Goal: Transaction & Acquisition: Purchase product/service

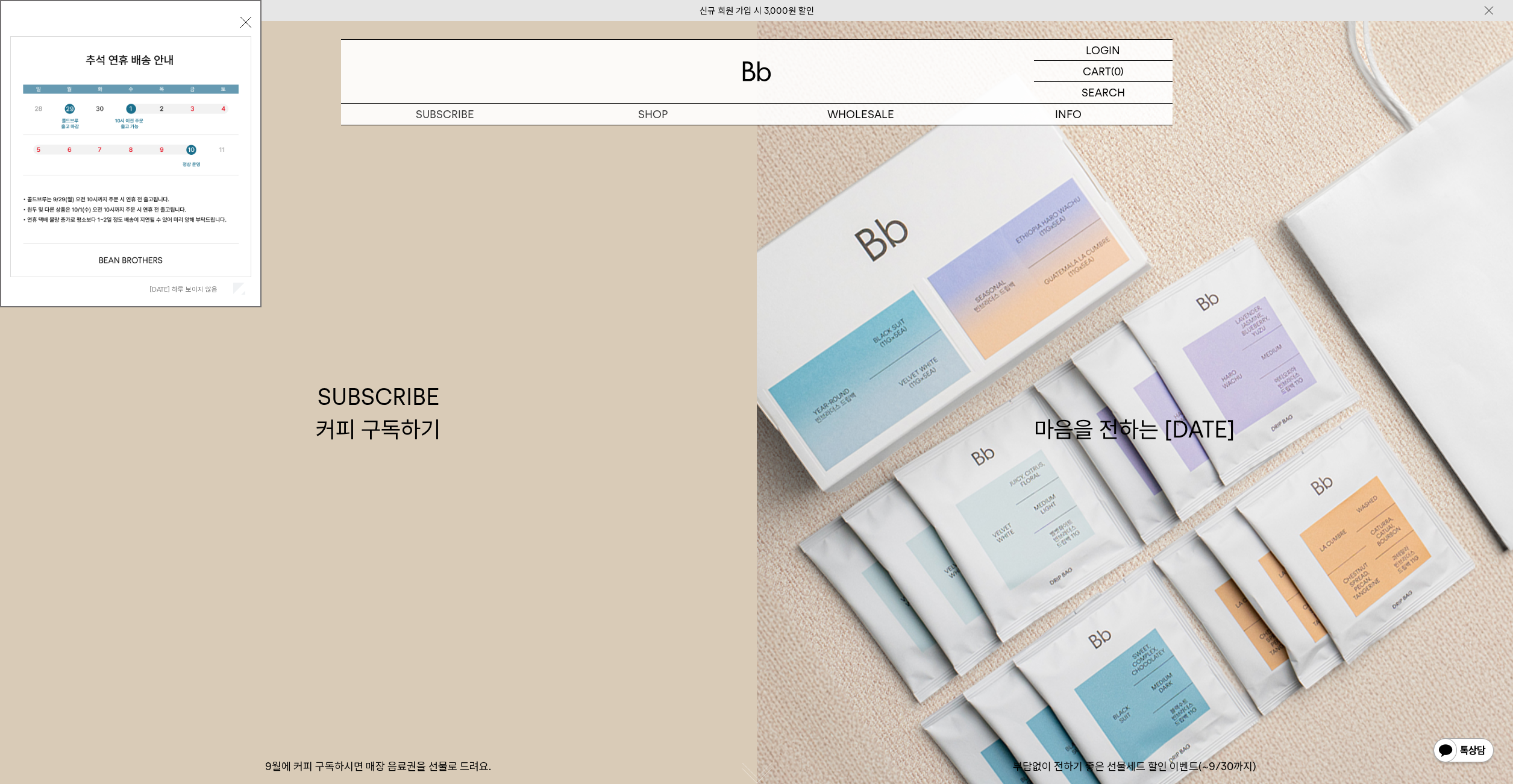
click at [242, 17] on button "닫기" at bounding box center [246, 22] width 11 height 11
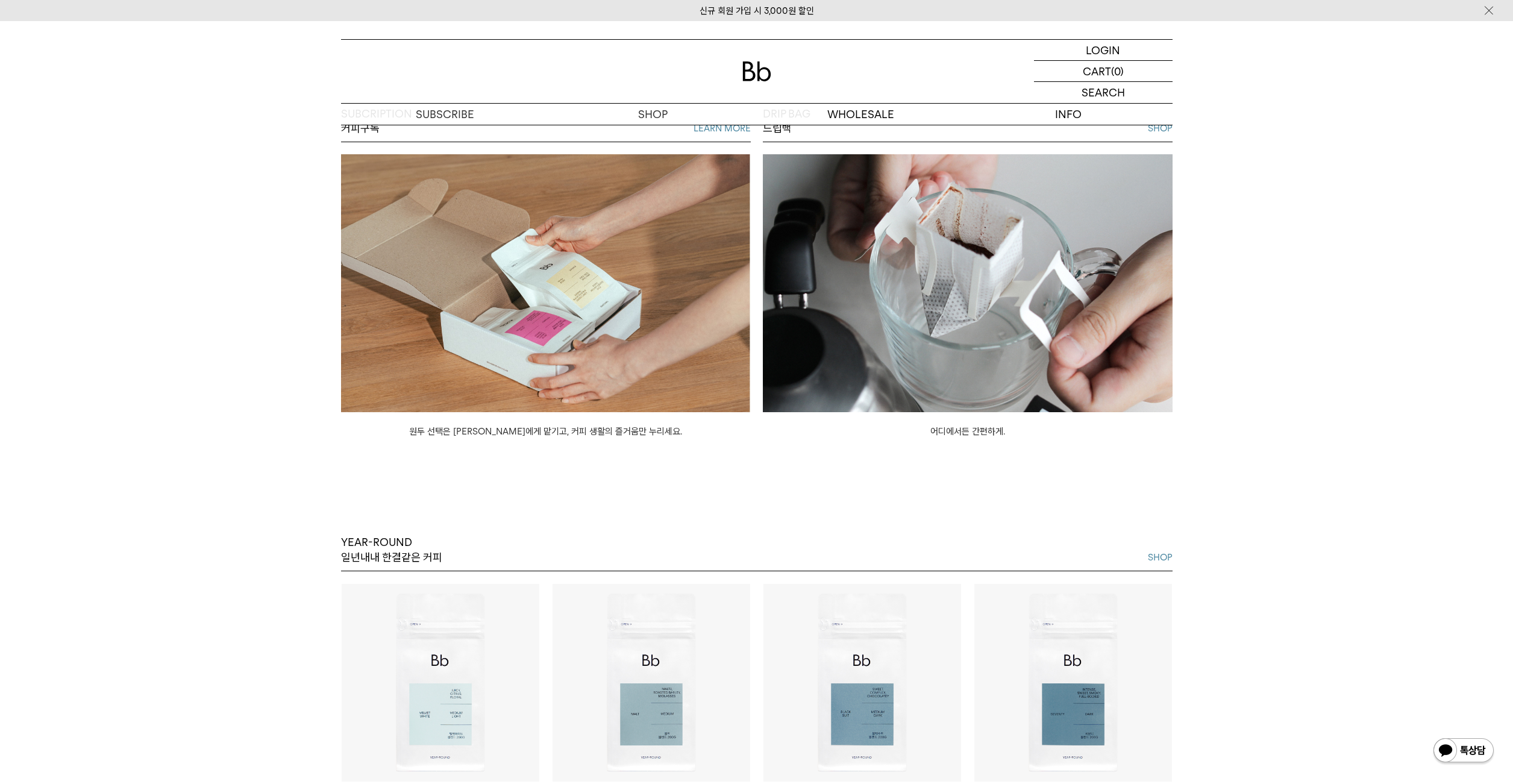
scroll to position [2334, 0]
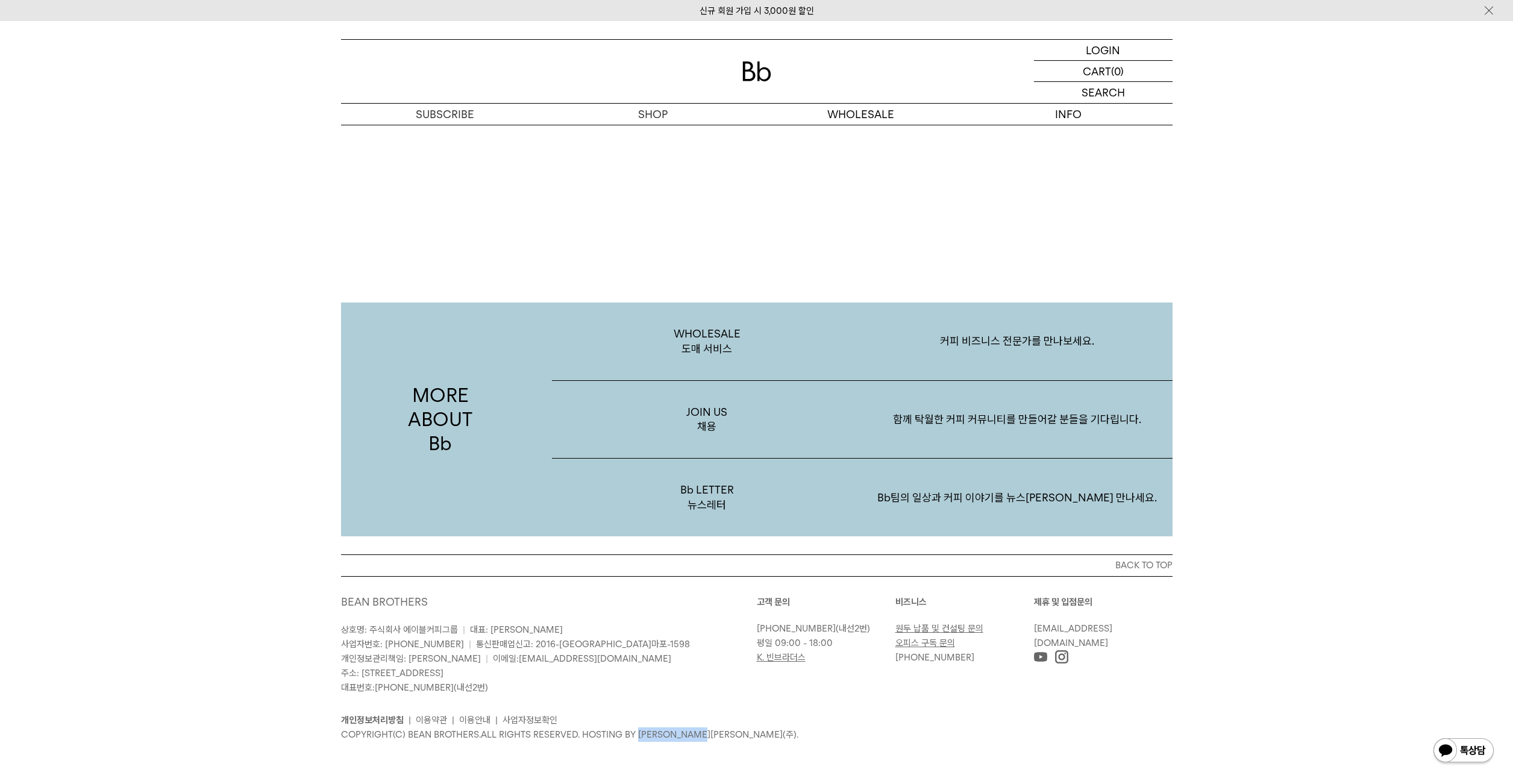
drag, startPoint x: 638, startPoint y: 735, endPoint x: 725, endPoint y: 734, distance: 87.0
click at [725, 734] on p "COPYRIGHT(C) BEAN BROTHERS. ALL RIGHTS RESERVED. HOSTING BY 엔에이치엔커머스(주)." at bounding box center [756, 734] width 832 height 14
click at [744, 730] on p "COPYRIGHT(C) BEAN BROTHERS. ALL RIGHTS RESERVED. HOSTING BY 엔에이치엔커머스(주)." at bounding box center [756, 734] width 832 height 14
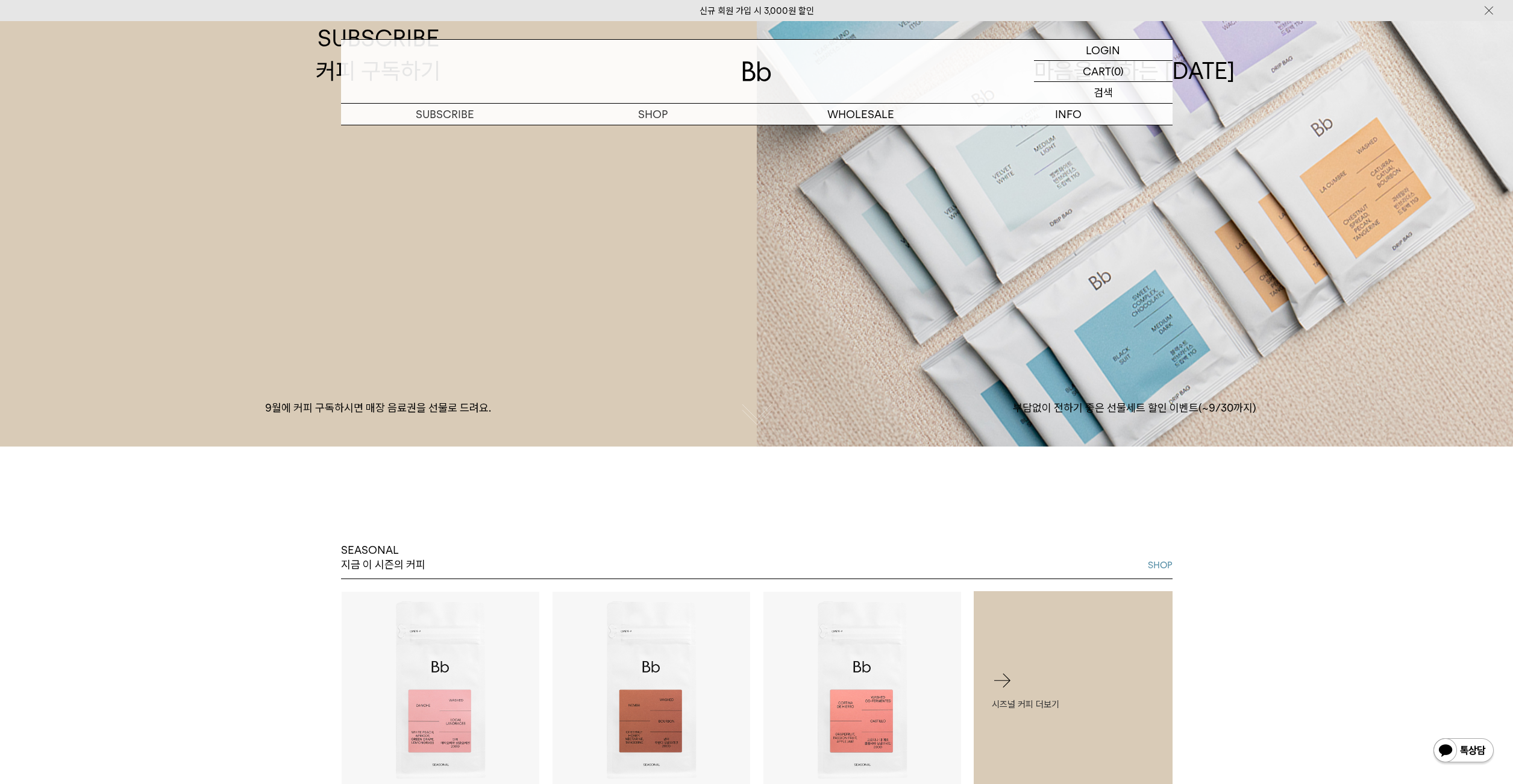
scroll to position [0, 0]
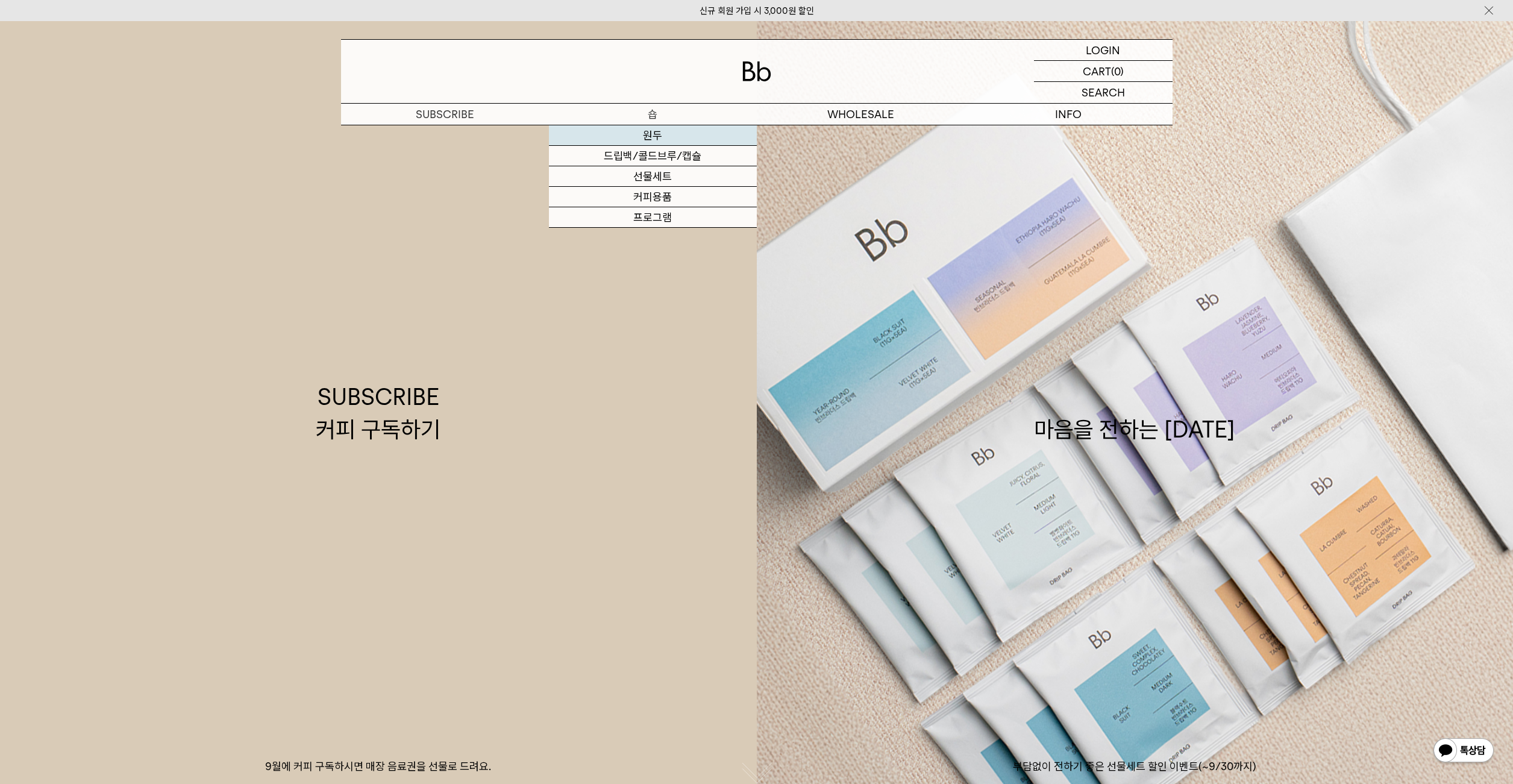
click at [650, 139] on link "원두" at bounding box center [652, 135] width 208 height 20
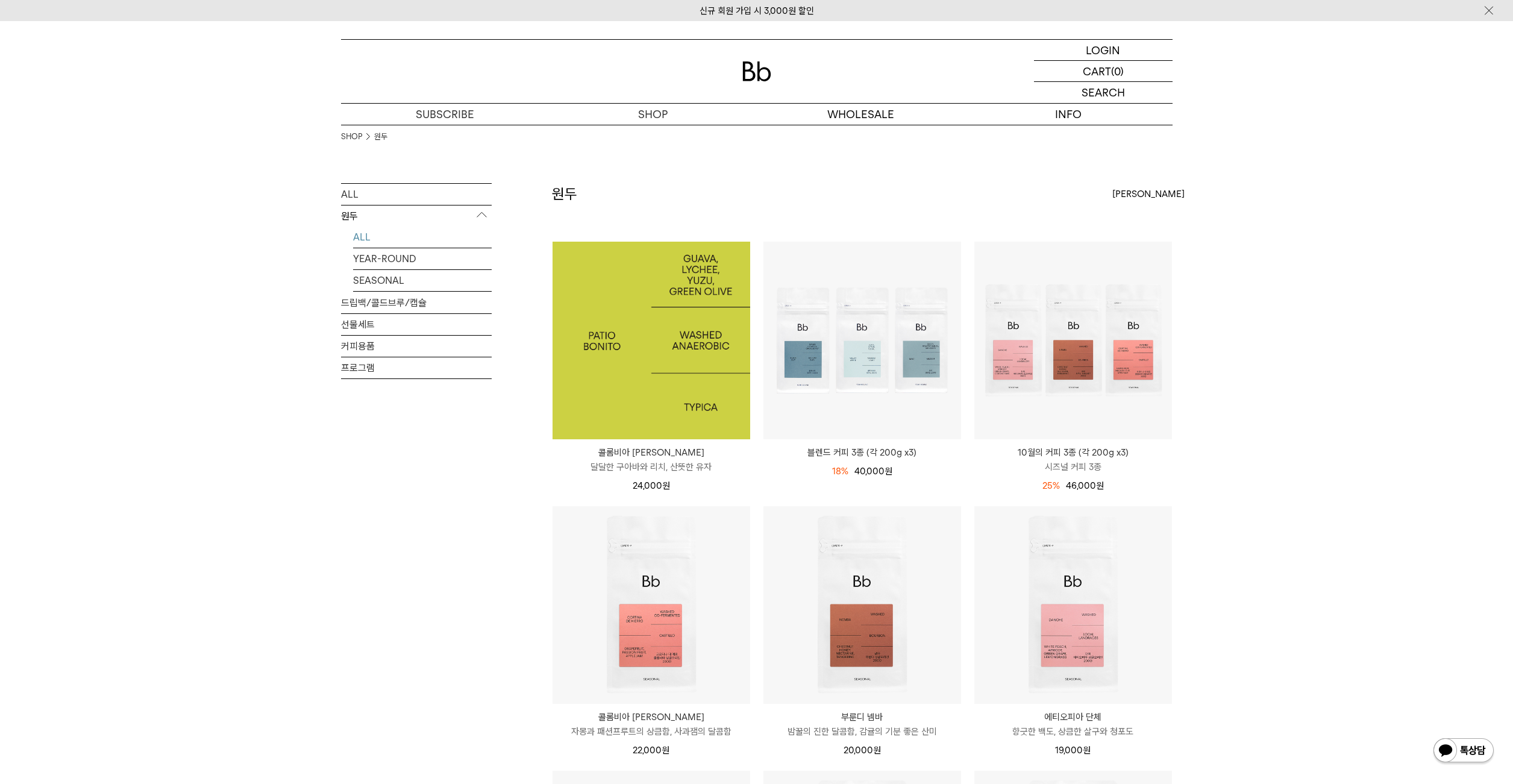
click at [647, 359] on img at bounding box center [651, 340] width 198 height 198
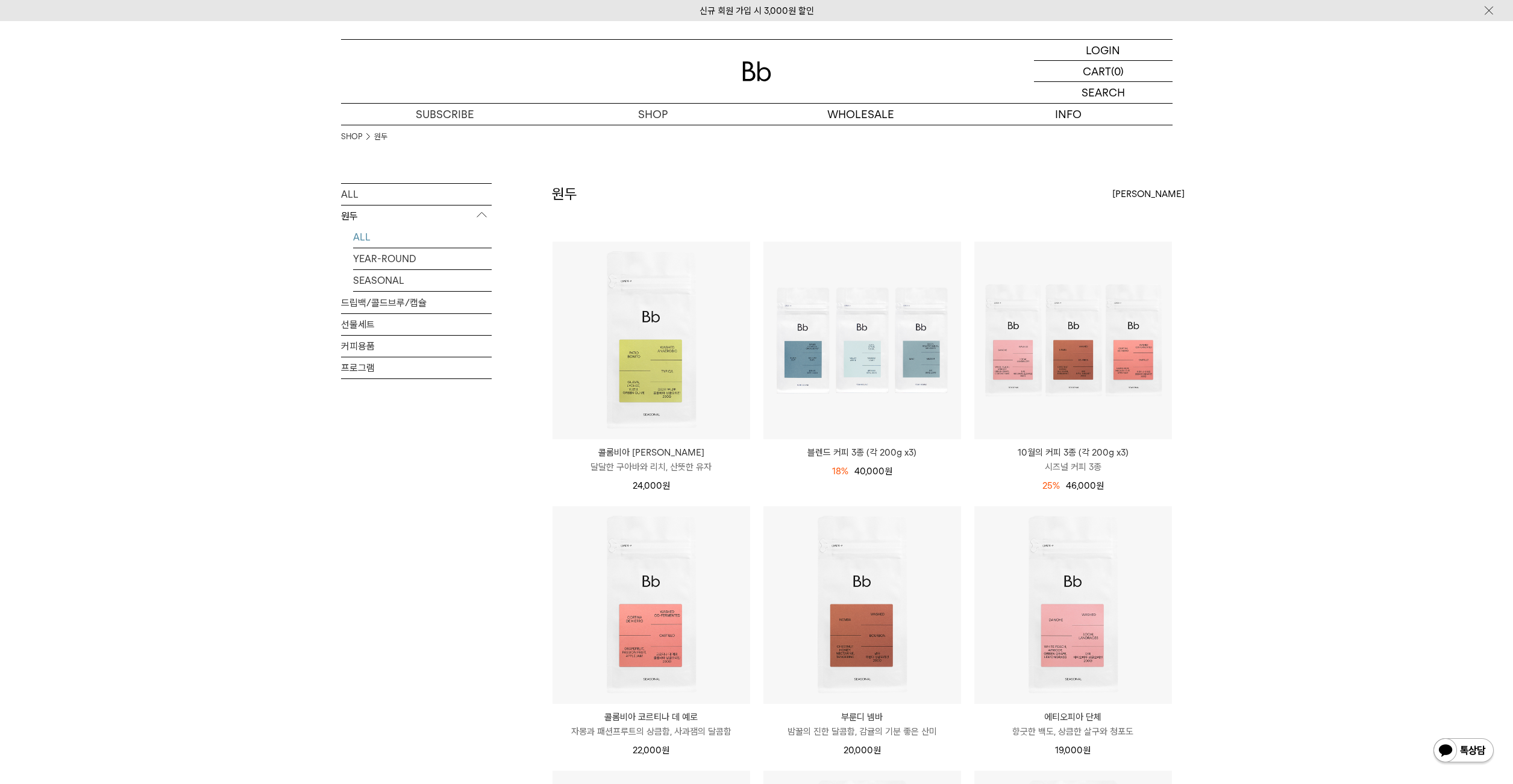
click at [1224, 333] on div "SHOP 원두 ALL 원두 ALL YEAR-ROUND SEASONAL 드립백/콜드브루/캡슐 선물세트 커피용품 프로그램 원두 [PERSON_NA…" at bounding box center [756, 772] width 1513 height 1294
click at [1070, 141] on link "브랜드" at bounding box center [1068, 135] width 208 height 20
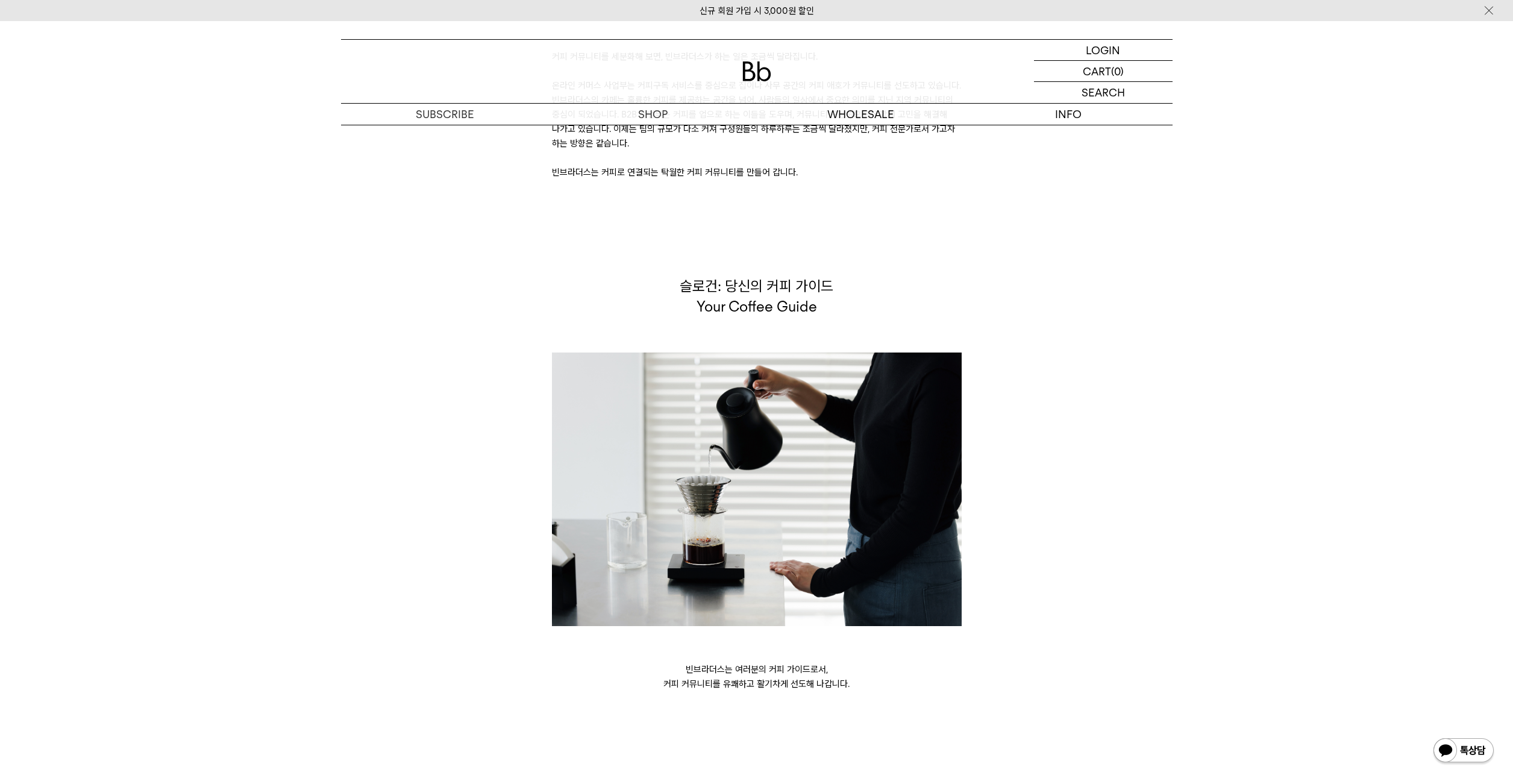
scroll to position [2618, 0]
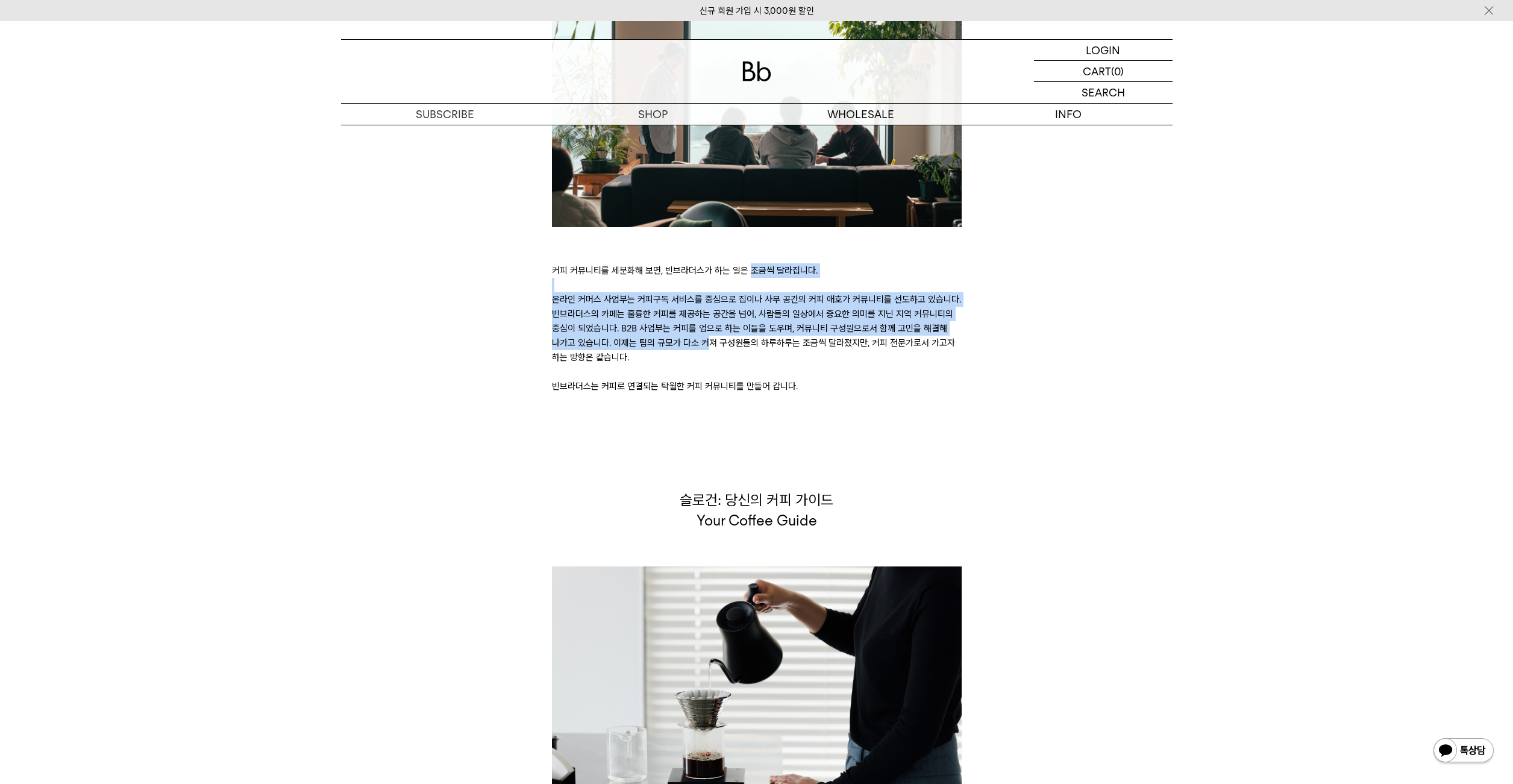
drag, startPoint x: 573, startPoint y: 243, endPoint x: 657, endPoint y: 316, distance: 111.3
click at [655, 316] on p "커피 커뮤니티를 세분화해 보면, 빈브라더스가 하는 일은 조금씩 달라집니다. 온라인 커머스 사업부는 커피구독 서비스를 중심으로 집이나 사무 공간…" at bounding box center [756, 328] width 410 height 130
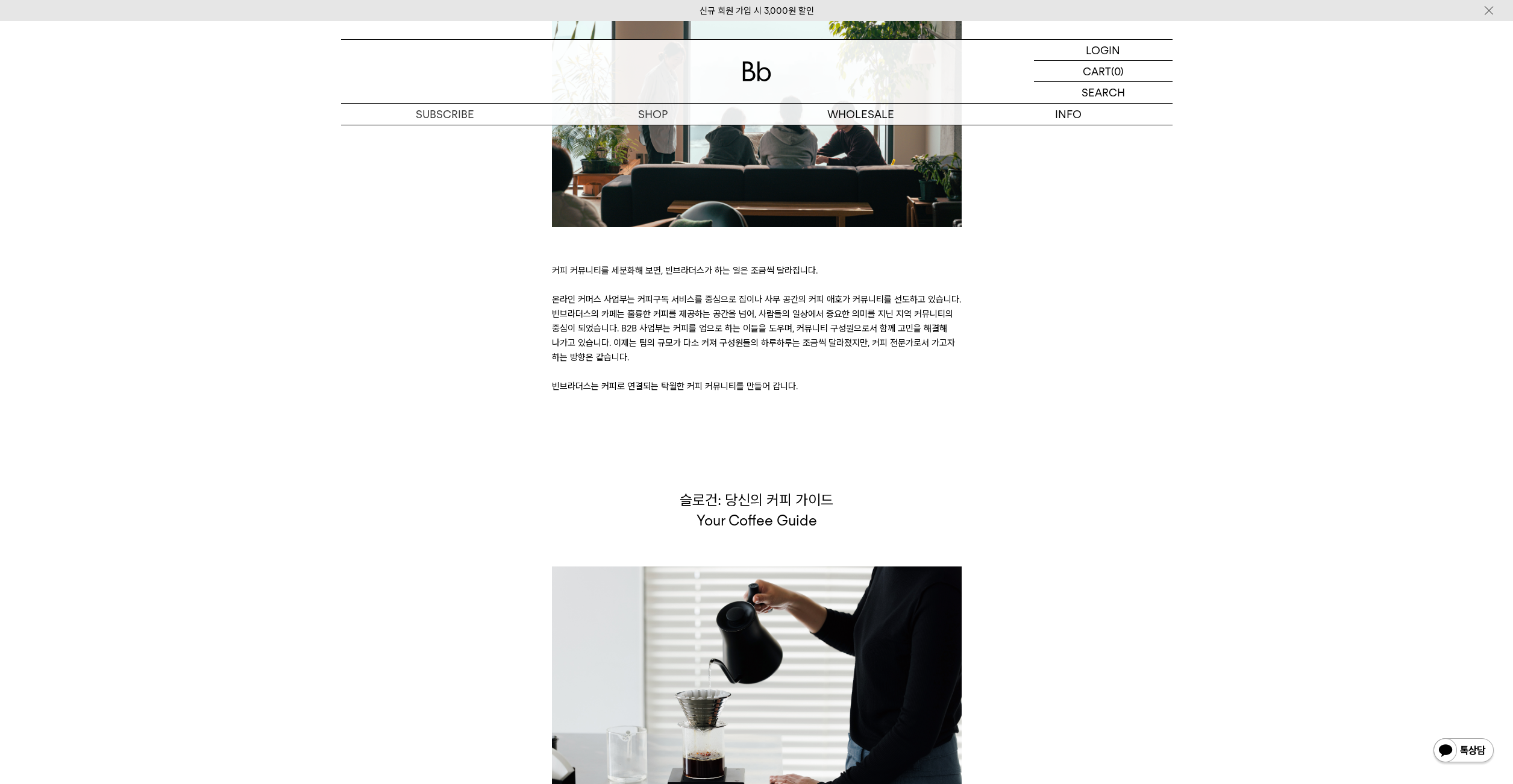
click at [656, 316] on p "커피 커뮤니티를 세분화해 보면, 빈브라더스가 하는 일은 조금씩 달라집니다. 온라인 커머스 사업부는 커피구독 서비스를 중심으로 집이나 사무 공간…" at bounding box center [756, 328] width 410 height 130
